Goal: Share content: Share content

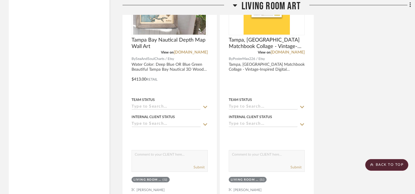
scroll to position [1052, 0]
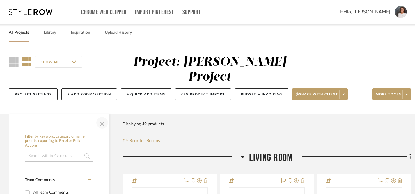
click at [102, 116] on span "button" at bounding box center [102, 123] width 14 height 14
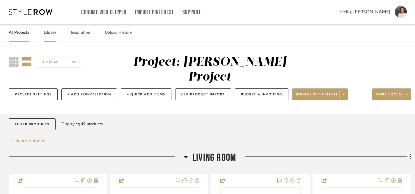
click at [54, 34] on link "Library" at bounding box center [50, 33] width 13 height 8
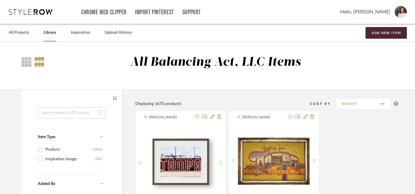
click at [60, 111] on input at bounding box center [72, 113] width 68 height 12
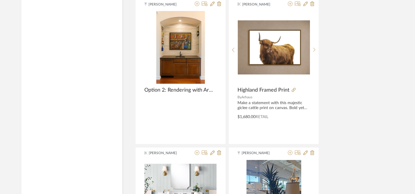
scroll to position [1024, 0]
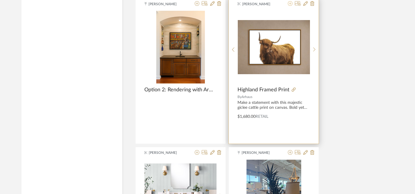
click at [290, 5] on icon at bounding box center [290, 3] width 5 height 5
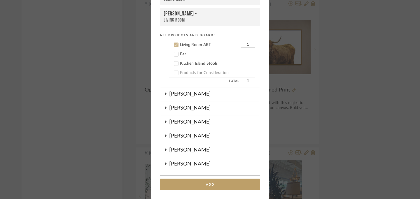
scroll to position [61, 0]
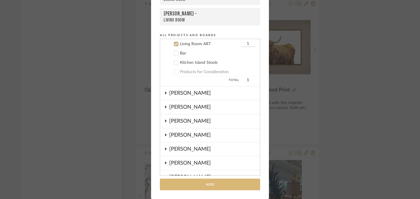
click at [207, 184] on button "Add" at bounding box center [210, 185] width 100 height 12
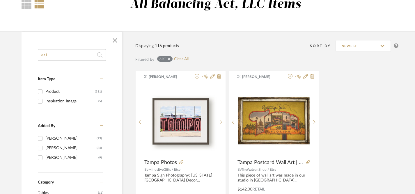
scroll to position [0, 0]
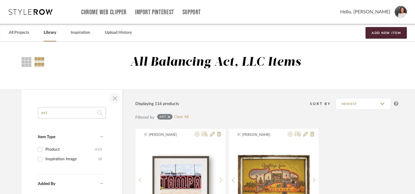
click at [114, 97] on span "button" at bounding box center [115, 98] width 14 height 14
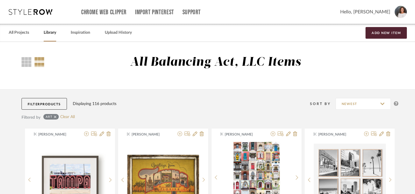
click at [48, 35] on link "Library" at bounding box center [50, 33] width 13 height 8
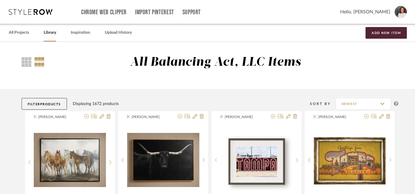
click at [54, 102] on button "Filter Products" at bounding box center [44, 104] width 45 height 12
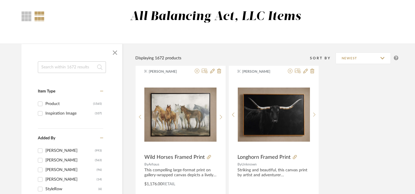
scroll to position [45, 0]
click at [76, 70] on input at bounding box center [72, 68] width 68 height 12
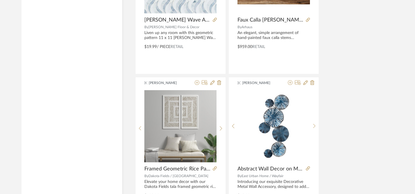
scroll to position [2675, 0]
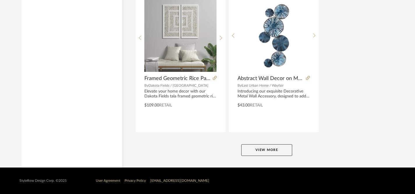
type input "art"
click at [266, 152] on button "View More" at bounding box center [267, 150] width 51 height 12
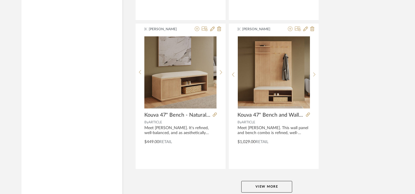
scroll to position [5357, 0]
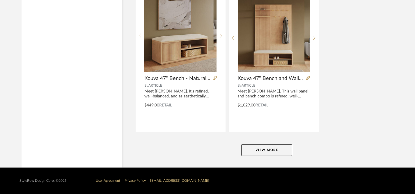
click at [264, 153] on button "View More" at bounding box center [267, 150] width 51 height 12
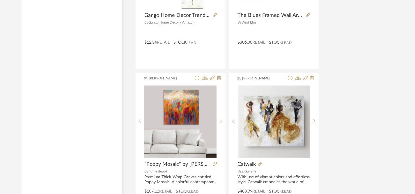
scroll to position [6759, 0]
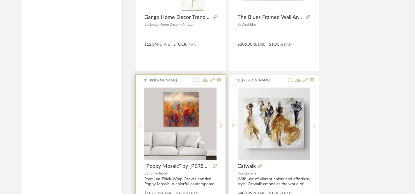
click at [219, 81] on icon at bounding box center [219, 80] width 4 height 5
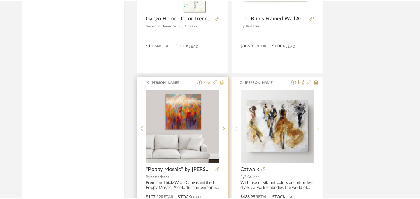
scroll to position [0, 0]
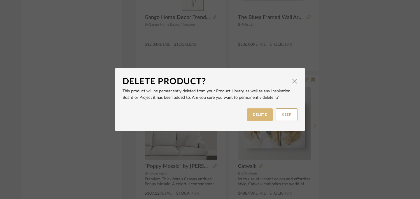
click at [258, 114] on button "DELETE" at bounding box center [260, 114] width 26 height 13
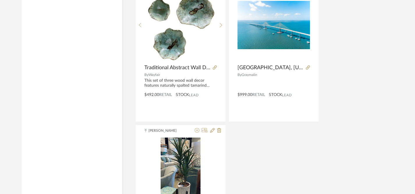
scroll to position [7897, 0]
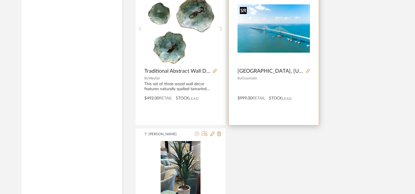
click at [270, 34] on img "0" at bounding box center [274, 28] width 73 height 48
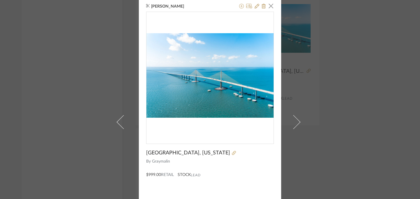
scroll to position [3, 0]
click at [232, 153] on icon at bounding box center [234, 153] width 4 height 4
click at [255, 5] on icon at bounding box center [256, 6] width 5 height 5
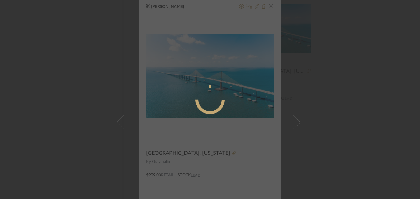
radio input "true"
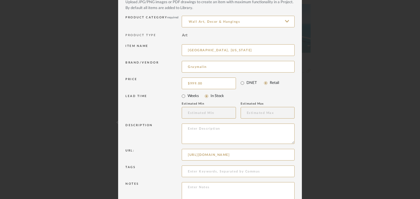
scroll to position [0, 149]
drag, startPoint x: 185, startPoint y: 155, endPoint x: 293, endPoint y: 164, distance: 107.9
click at [293, 164] on dialog-content "Edit Item × Item Type required Product Inspiration Image Site Photo or PDF Uplo…" at bounding box center [210, 98] width 184 height 265
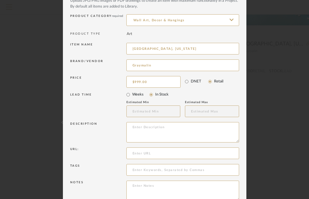
scroll to position [66, 0]
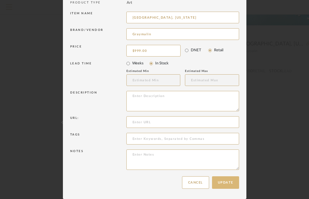
click at [228, 185] on button "Update" at bounding box center [225, 182] width 27 height 13
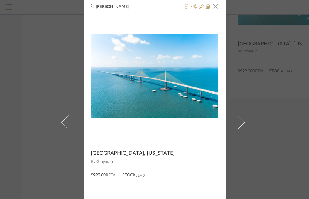
scroll to position [0, 0]
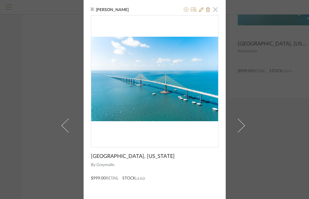
click at [214, 10] on span "button" at bounding box center [216, 9] width 12 height 12
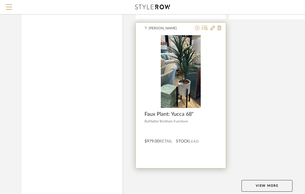
scroll to position [8012, 0]
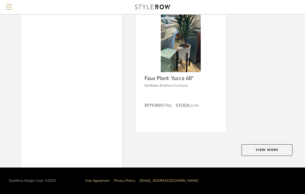
click at [255, 148] on button "View More" at bounding box center [267, 150] width 51 height 12
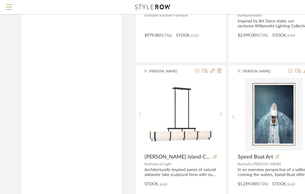
scroll to position [8087, 0]
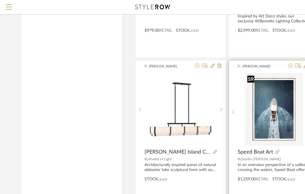
click at [273, 125] on img "0" at bounding box center [274, 109] width 58 height 73
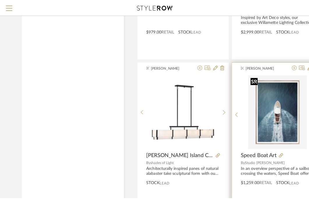
scroll to position [0, 0]
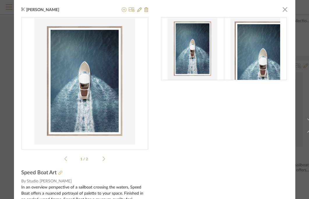
click at [58, 175] on icon at bounding box center [60, 173] width 4 height 4
click at [145, 11] on icon at bounding box center [146, 9] width 4 height 5
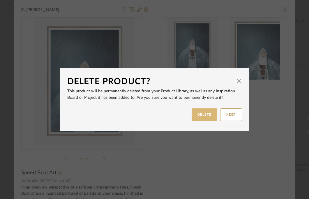
click at [198, 114] on button "DELETE" at bounding box center [205, 114] width 26 height 13
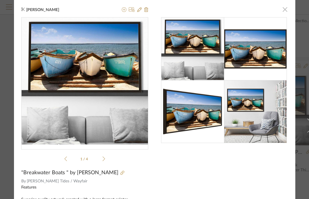
click at [284, 9] on span "button" at bounding box center [285, 9] width 12 height 12
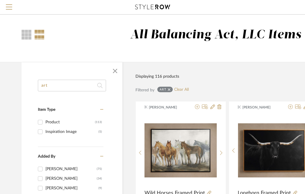
click at [67, 89] on input "art" at bounding box center [72, 86] width 68 height 12
type input "a"
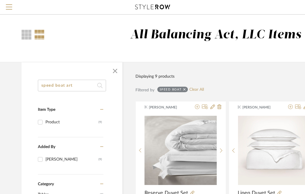
type input "speed boat art"
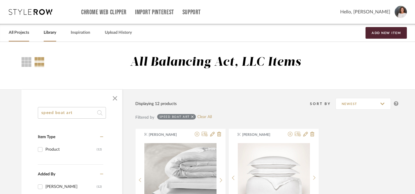
click at [23, 34] on link "All Projects" at bounding box center [19, 33] width 20 height 8
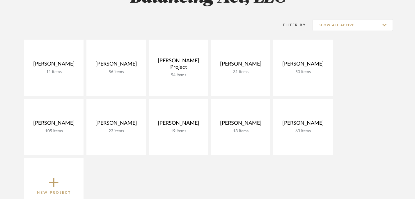
scroll to position [74, 0]
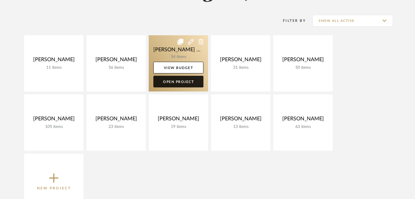
click at [178, 82] on link "Open Project" at bounding box center [179, 82] width 50 height 12
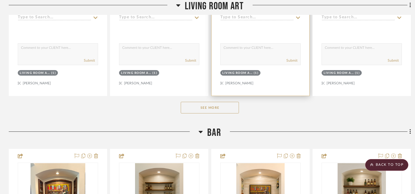
scroll to position [643, 0]
click at [215, 102] on button "See More" at bounding box center [210, 108] width 58 height 12
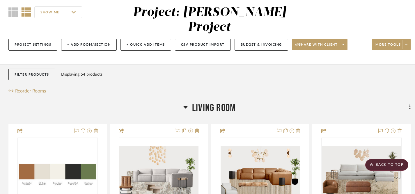
scroll to position [0, 0]
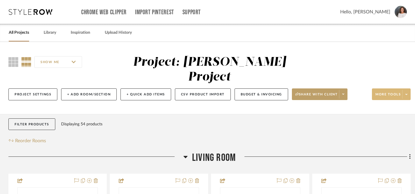
click at [406, 93] on icon at bounding box center [407, 94] width 2 height 3
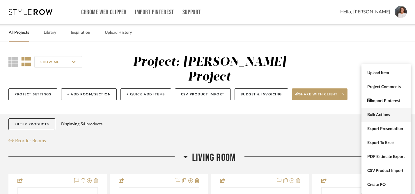
click at [380, 114] on span "Bulk Actions" at bounding box center [387, 115] width 38 height 5
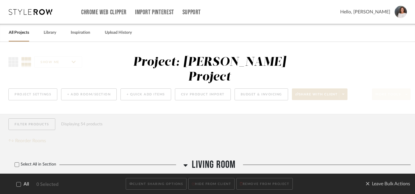
scroll to position [0, 0]
click at [20, 185] on icon at bounding box center [19, 184] width 4 height 4
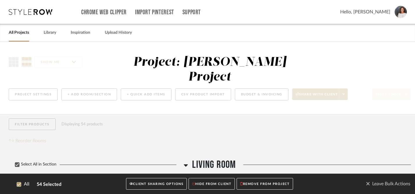
click at [162, 186] on button "CLIENT SHARING OPTIONS" at bounding box center [156, 184] width 61 height 12
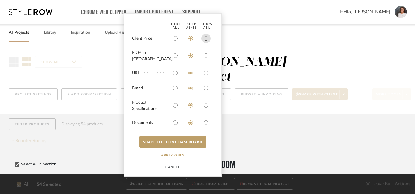
click at [208, 43] on input "radio" at bounding box center [206, 38] width 9 height 9
radio input "true"
click at [208, 55] on input "radio" at bounding box center [206, 55] width 9 height 9
radio input "true"
click at [206, 73] on input "radio" at bounding box center [206, 72] width 9 height 9
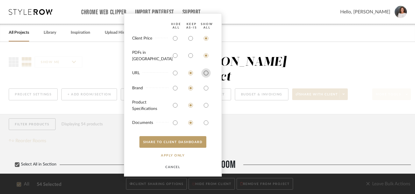
radio input "true"
click at [205, 87] on input "radio" at bounding box center [206, 88] width 9 height 9
radio input "true"
click at [205, 105] on input "radio" at bounding box center [206, 105] width 9 height 9
radio input "true"
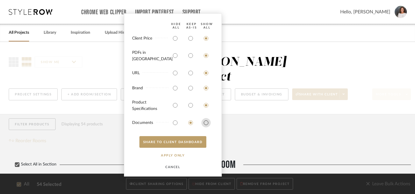
click at [206, 123] on input "radio" at bounding box center [206, 122] width 9 height 9
radio input "true"
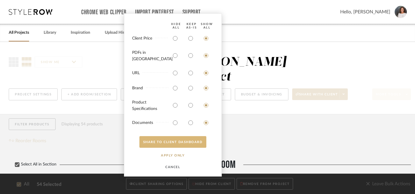
click at [181, 142] on button "SHARE TO CLIENT Dashboard" at bounding box center [173, 142] width 67 height 12
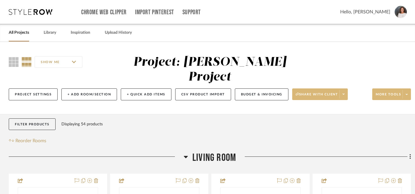
click at [313, 92] on span "Share with client" at bounding box center [317, 96] width 43 height 9
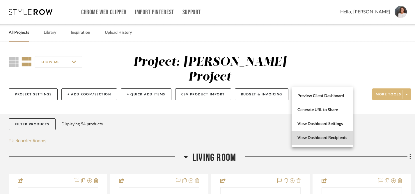
click at [321, 138] on span "View Dashboard Recipients" at bounding box center [323, 138] width 50 height 5
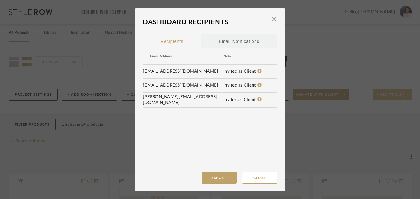
click at [254, 43] on div "Email Notifications" at bounding box center [238, 41] width 40 height 15
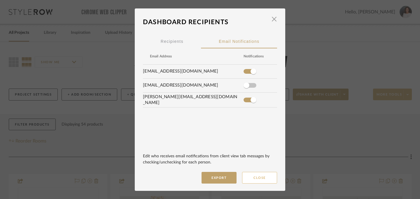
click at [254, 177] on button "Close" at bounding box center [259, 178] width 35 height 12
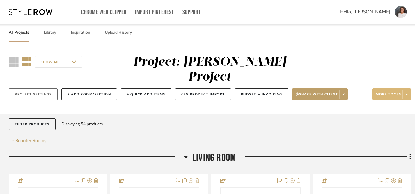
click at [33, 89] on button "Project Settings" at bounding box center [33, 95] width 49 height 12
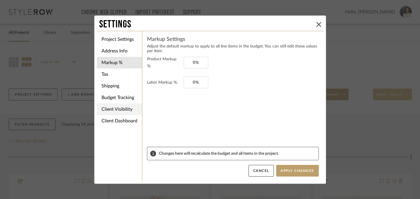
click at [108, 111] on li "Client Visibility" at bounding box center [119, 109] width 45 height 12
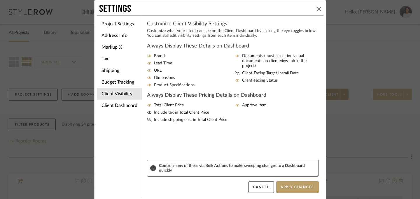
click at [316, 11] on icon at bounding box center [318, 9] width 5 height 5
